Goal: Task Accomplishment & Management: Use online tool/utility

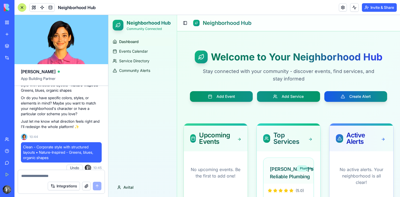
scroll to position [369, 0]
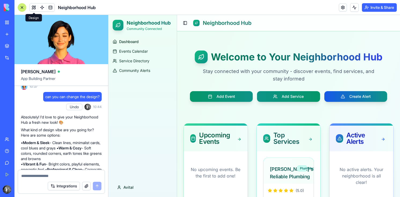
click at [33, 7] on span at bounding box center [33, 7] width 15 height 15
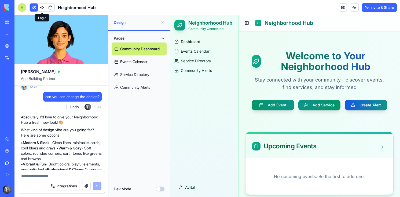
click at [41, 4] on link at bounding box center [42, 7] width 8 height 8
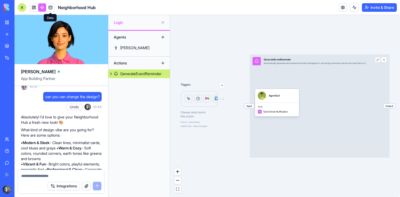
click at [49, 8] on link at bounding box center [50, 7] width 8 height 8
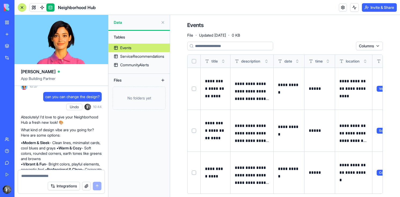
scroll to position [7, 0]
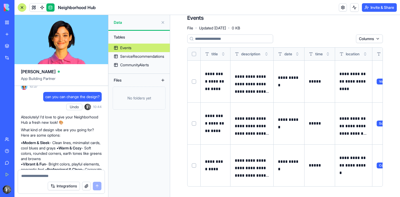
click at [149, 50] on link "Events" at bounding box center [138, 48] width 61 height 9
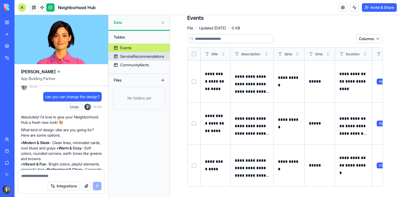
click at [139, 55] on div "ServiceRecommendations" at bounding box center [142, 56] width 44 height 5
click at [133, 63] on div "CommunityAlerts" at bounding box center [134, 64] width 29 height 5
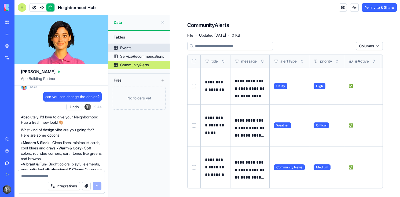
click at [131, 50] on div "Events" at bounding box center [125, 47] width 11 height 5
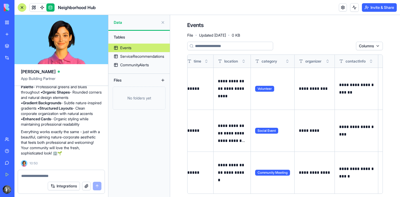
scroll to position [0, 144]
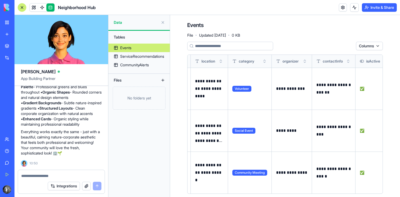
click at [238, 89] on span "Volunteer" at bounding box center [241, 89] width 19 height 6
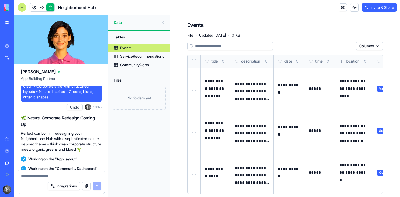
scroll to position [501, 0]
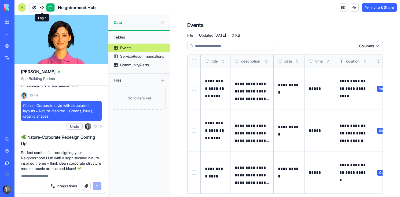
click at [40, 9] on link at bounding box center [42, 7] width 8 height 8
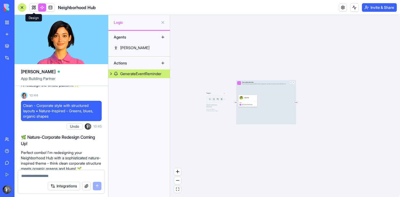
click at [35, 6] on link at bounding box center [34, 7] width 8 height 8
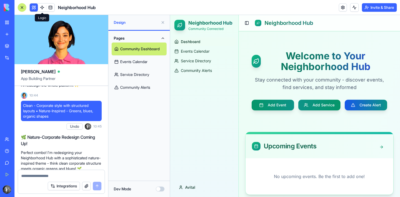
click at [45, 5] on link at bounding box center [42, 7] width 8 height 8
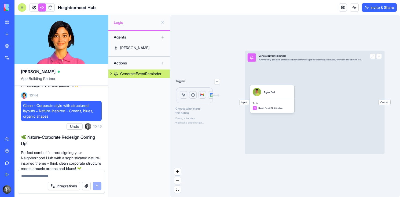
click at [217, 80] on button "button" at bounding box center [217, 82] width 6 height 6
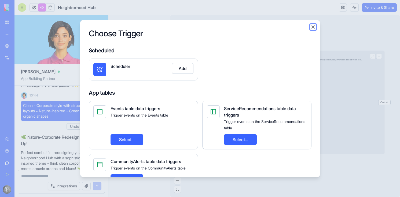
click at [314, 26] on button "Close" at bounding box center [312, 26] width 5 height 5
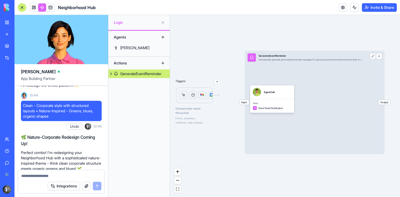
click at [217, 83] on button "button" at bounding box center [217, 82] width 6 height 6
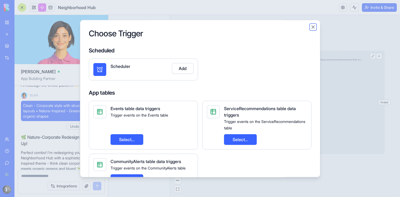
click at [315, 29] on button "Close" at bounding box center [312, 26] width 5 height 5
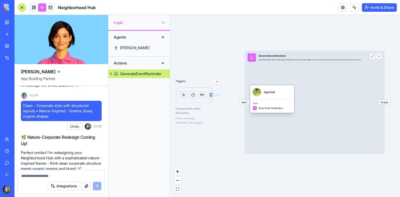
click at [270, 106] on div "Tools Send Email Notification" at bounding box center [272, 106] width 44 height 14
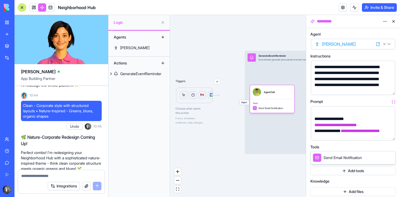
scroll to position [117, 0]
click at [393, 20] on button at bounding box center [393, 21] width 9 height 9
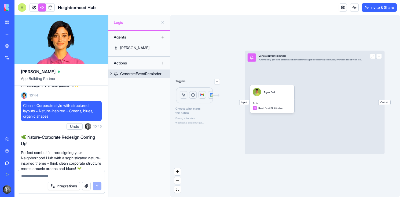
drag, startPoint x: 221, startPoint y: 97, endPoint x: 246, endPoint y: 102, distance: 25.8
click at [246, 102] on div "Triggers Choose what starts this action Forms, schedules, webhooks, data change…" at bounding box center [285, 106] width 230 height 182
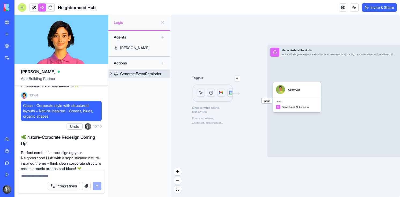
click at [140, 75] on div "GenerateEventReminder" at bounding box center [140, 73] width 41 height 5
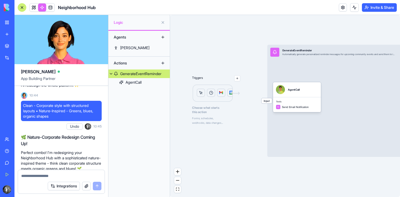
click at [140, 75] on div "GenerateEventReminder" at bounding box center [140, 73] width 41 height 5
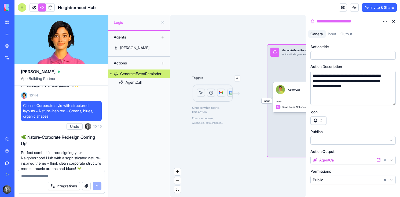
click at [140, 75] on div "GenerateEventReminder" at bounding box center [140, 73] width 41 height 5
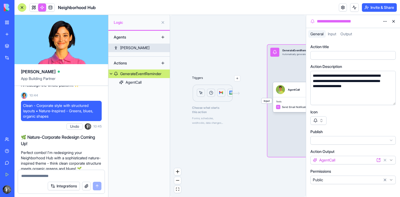
click at [132, 50] on link "[PERSON_NAME]" at bounding box center [138, 48] width 61 height 9
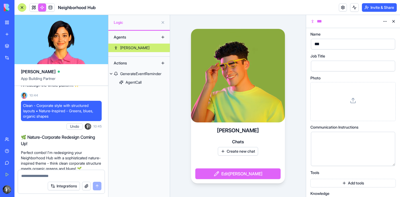
click at [392, 21] on button at bounding box center [393, 21] width 9 height 9
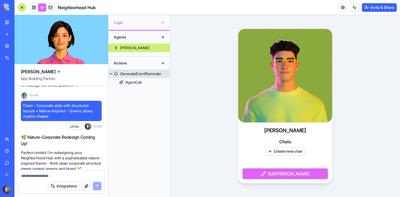
click at [149, 77] on link "GenerateEventReminder" at bounding box center [138, 74] width 61 height 9
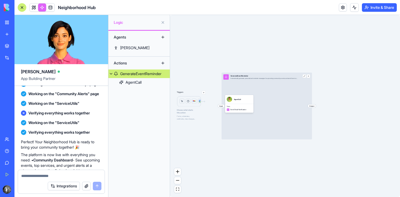
scroll to position [195, 0]
